Goal: Check status: Check status

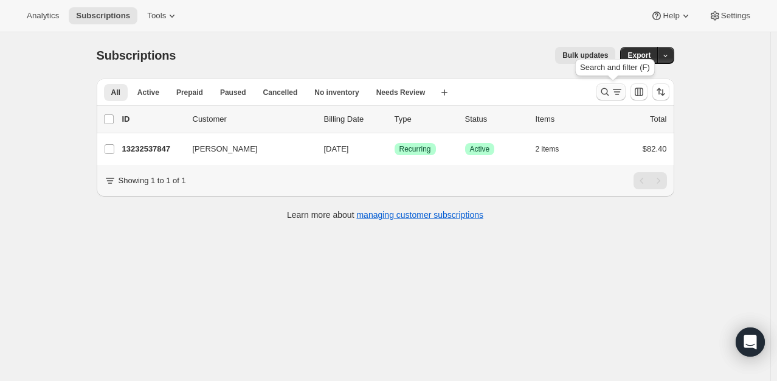
click at [610, 89] on icon "Search and filter results" at bounding box center [605, 92] width 12 height 12
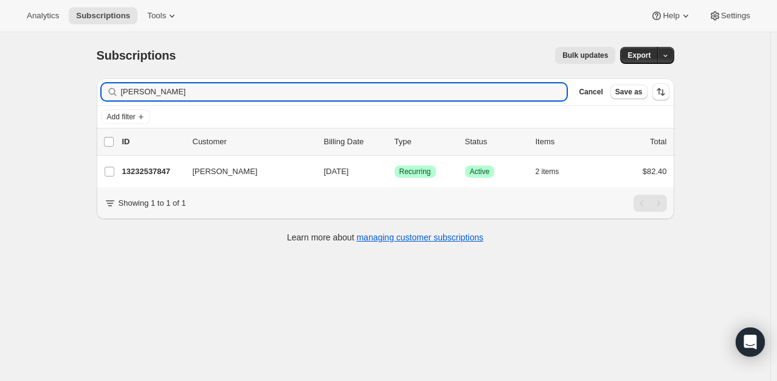
drag, startPoint x: 189, startPoint y: 88, endPoint x: -50, endPoint y: 42, distance: 243.3
click at [0, 42] on html "Analytics Subscriptions Tools Help Settings Skip to content Subscriptions. This…" at bounding box center [388, 190] width 777 height 381
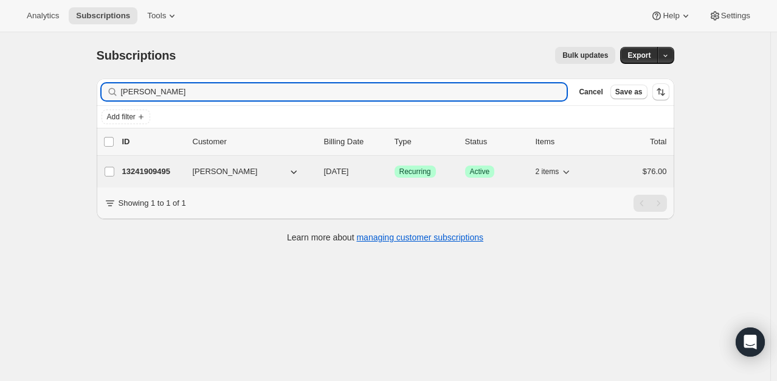
type input "[PERSON_NAME]"
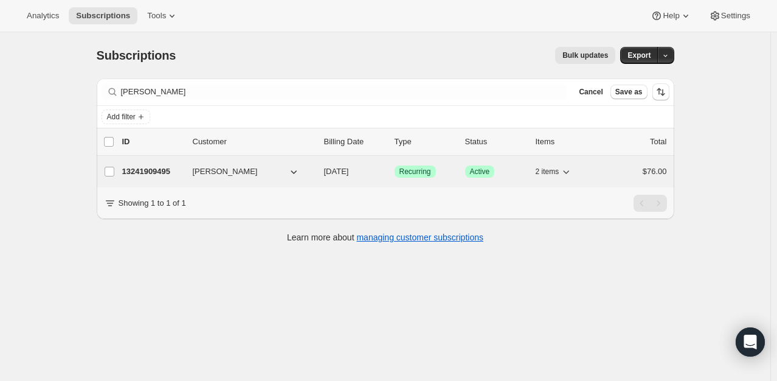
click at [154, 176] on p "13241909495" at bounding box center [152, 171] width 61 height 12
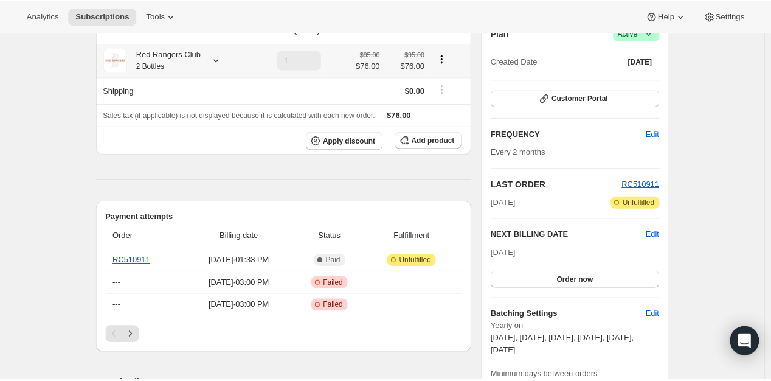
scroll to position [128, 0]
